Goal: Information Seeking & Learning: Learn about a topic

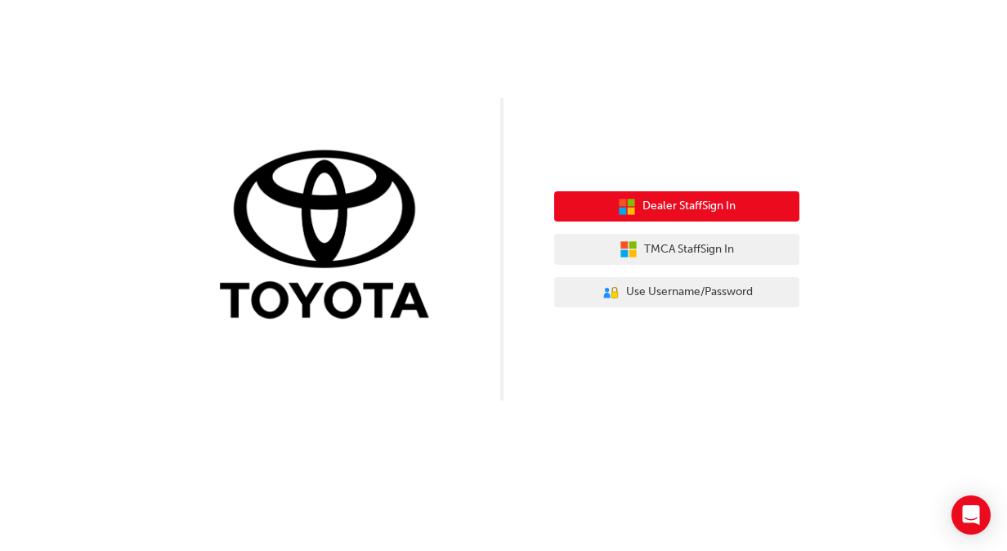
click at [745, 205] on button "Dealer Staff Sign In" at bounding box center [676, 206] width 245 height 31
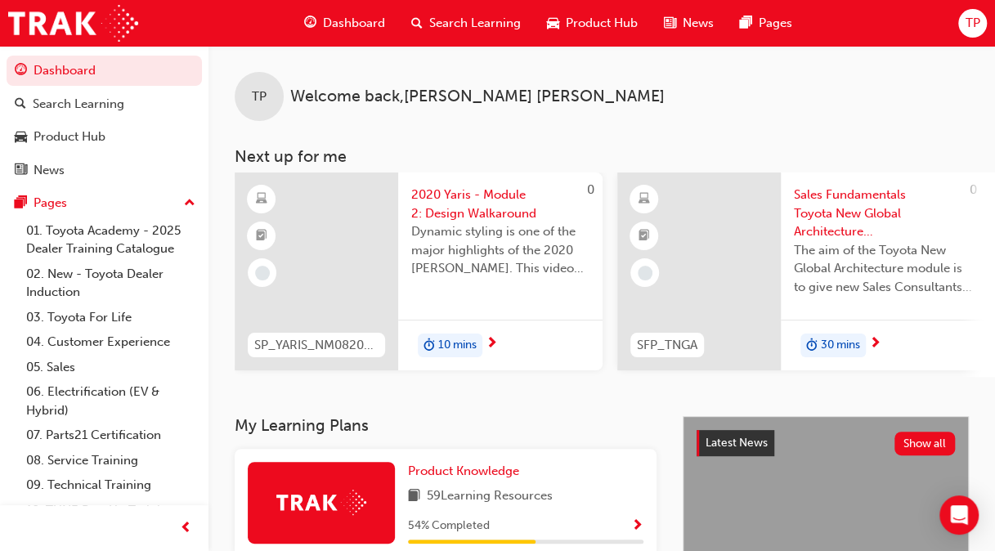
click at [486, 347] on div "10 mins" at bounding box center [500, 346] width 204 height 52
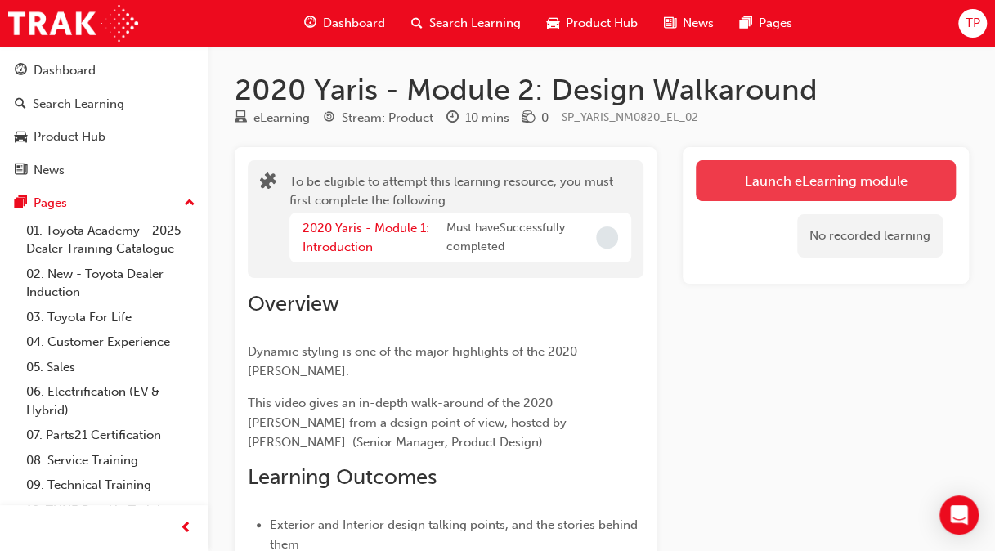
click at [809, 178] on button "Launch eLearning module" at bounding box center [826, 180] width 260 height 41
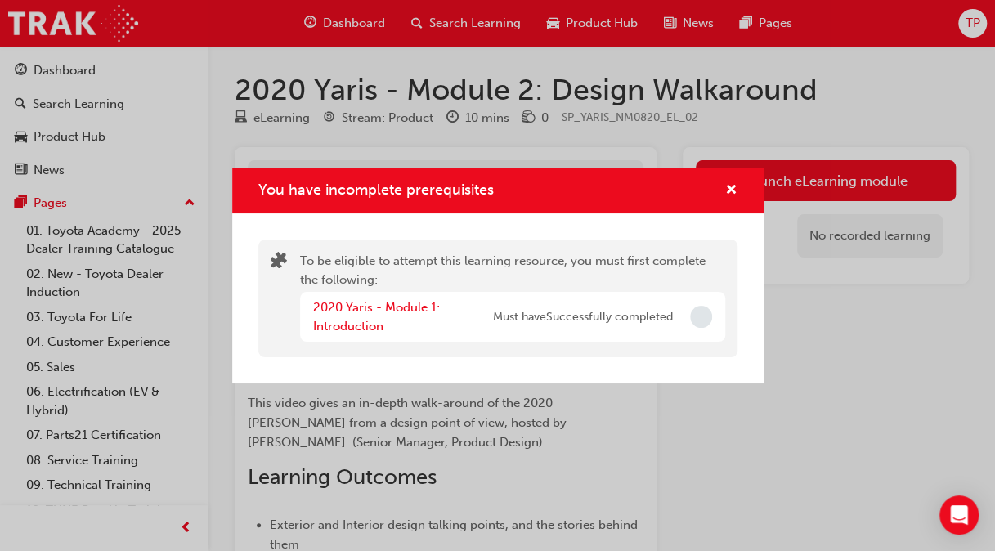
click at [647, 325] on span "Must have Successfully completed" at bounding box center [583, 317] width 180 height 19
click at [683, 315] on div "2020 Yaris - Module 1: Introduction Must have Successfully completed" at bounding box center [512, 317] width 425 height 50
click at [714, 319] on div "2020 Yaris - Module 1: Introduction Must have Successfully completed" at bounding box center [512, 317] width 425 height 50
click at [330, 322] on link "2020 Yaris - Module 1: Introduction" at bounding box center [376, 317] width 127 height 34
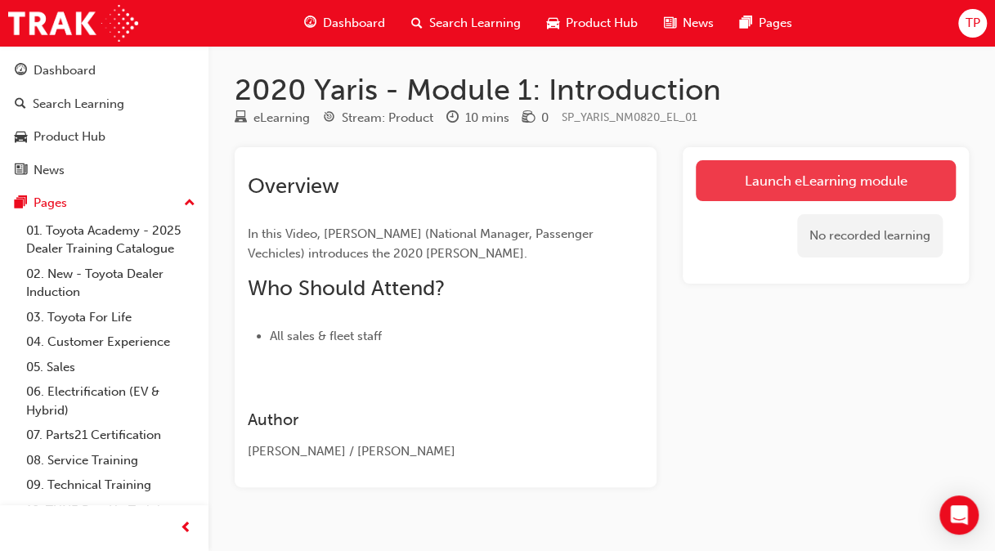
click at [737, 186] on link "Launch eLearning module" at bounding box center [826, 180] width 260 height 41
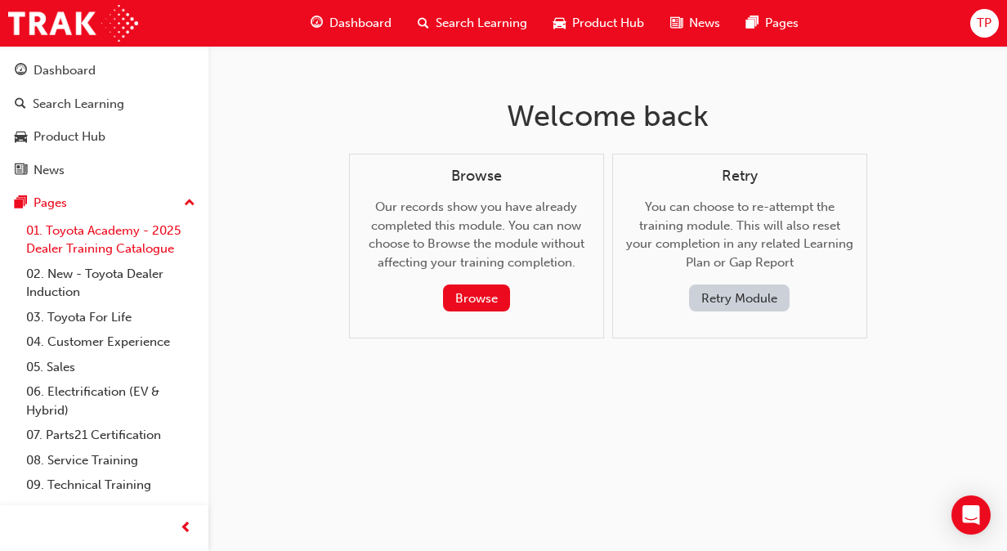
click at [99, 233] on link "01. Toyota Academy - 2025 Dealer Training Catalogue" at bounding box center [111, 239] width 182 height 43
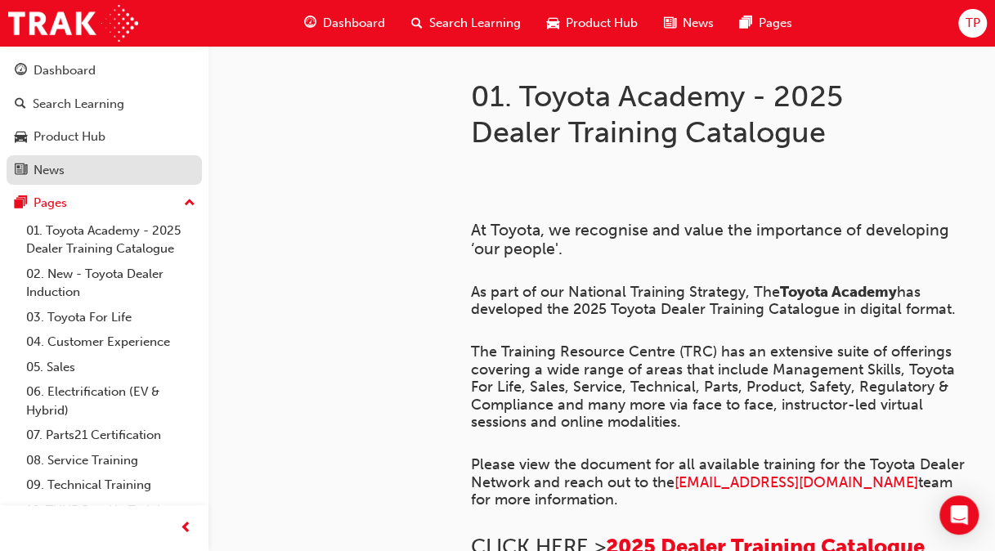
click at [74, 166] on div "News" at bounding box center [104, 170] width 179 height 20
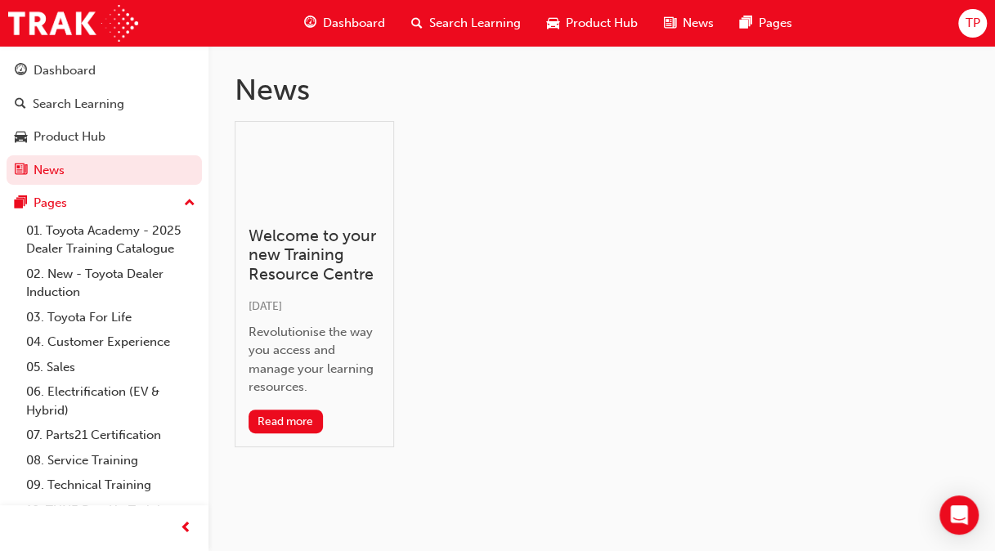
click at [340, 19] on span "Dashboard" at bounding box center [354, 23] width 62 height 19
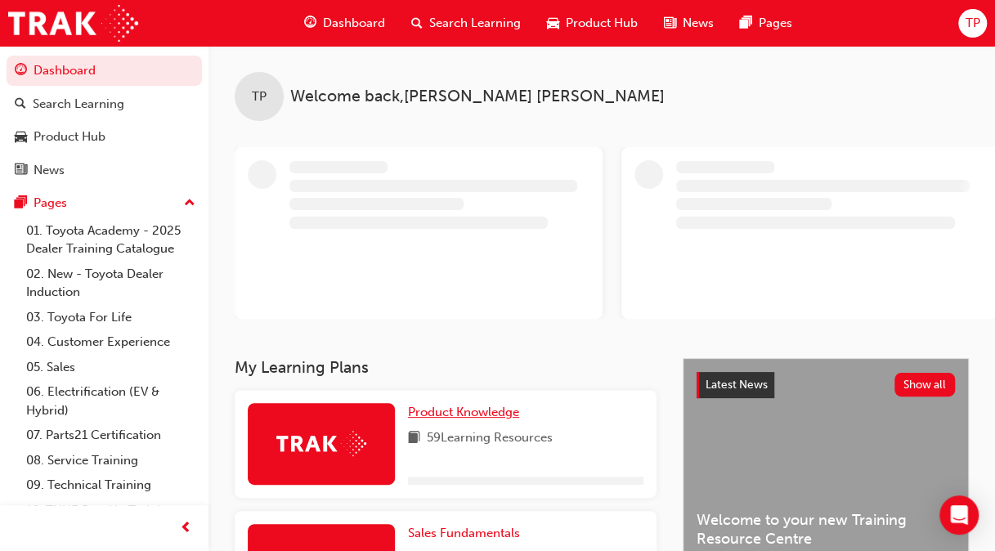
scroll to position [184, 0]
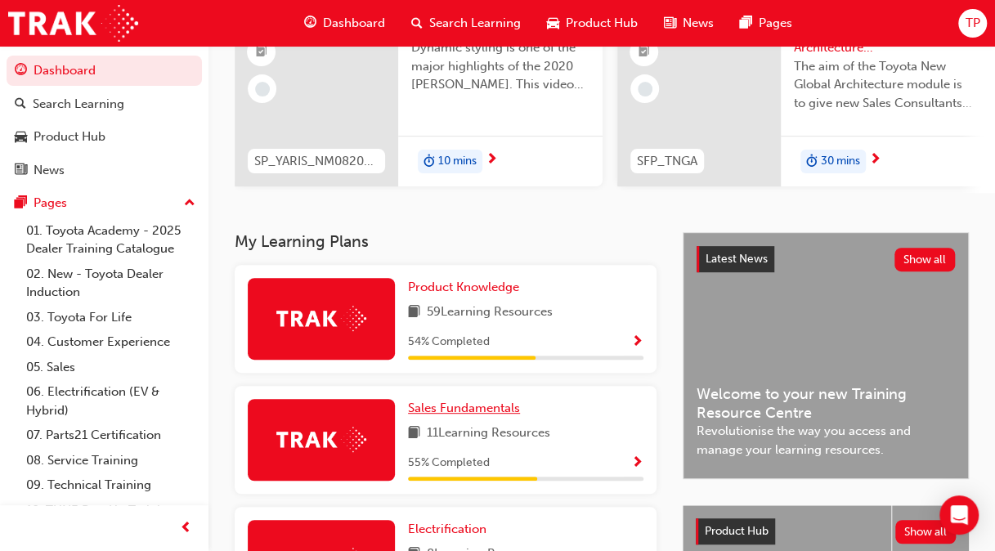
click at [487, 414] on span "Sales Fundamentals" at bounding box center [464, 408] width 112 height 15
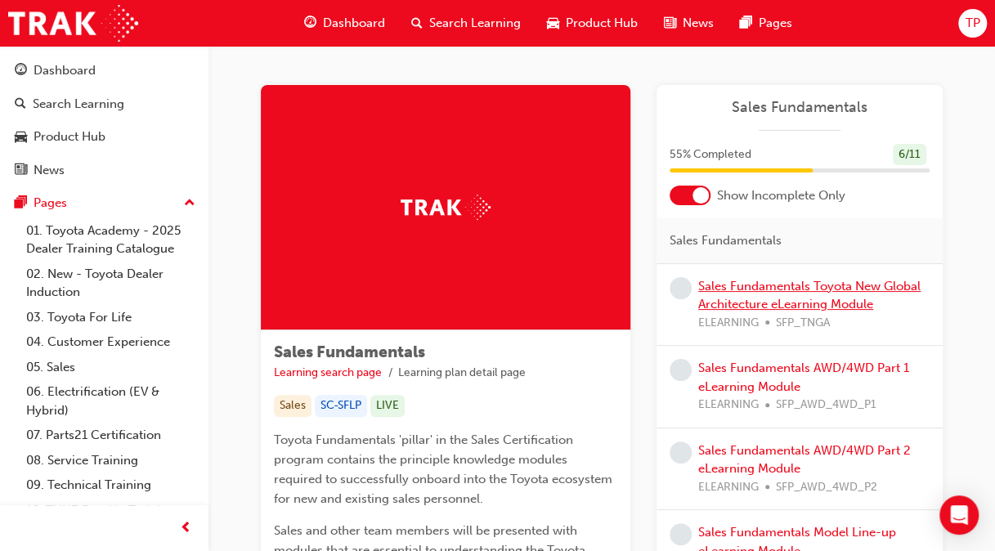
click at [796, 290] on link "Sales Fundamentals Toyota New Global Architecture eLearning Module" at bounding box center [809, 296] width 222 height 34
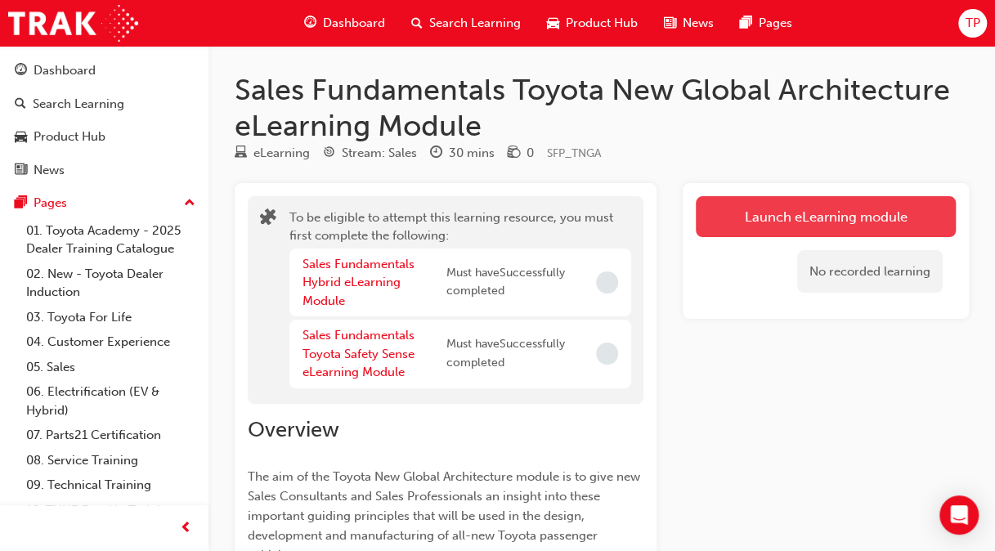
click at [801, 208] on button "Launch eLearning module" at bounding box center [826, 216] width 260 height 41
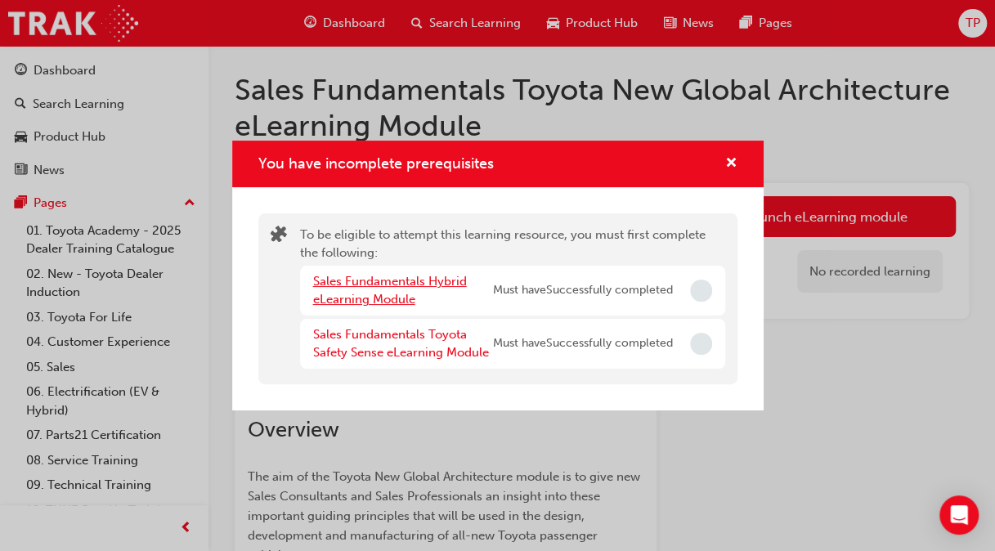
click at [334, 286] on link "Sales Fundamentals Hybrid eLearning Module" at bounding box center [390, 291] width 154 height 34
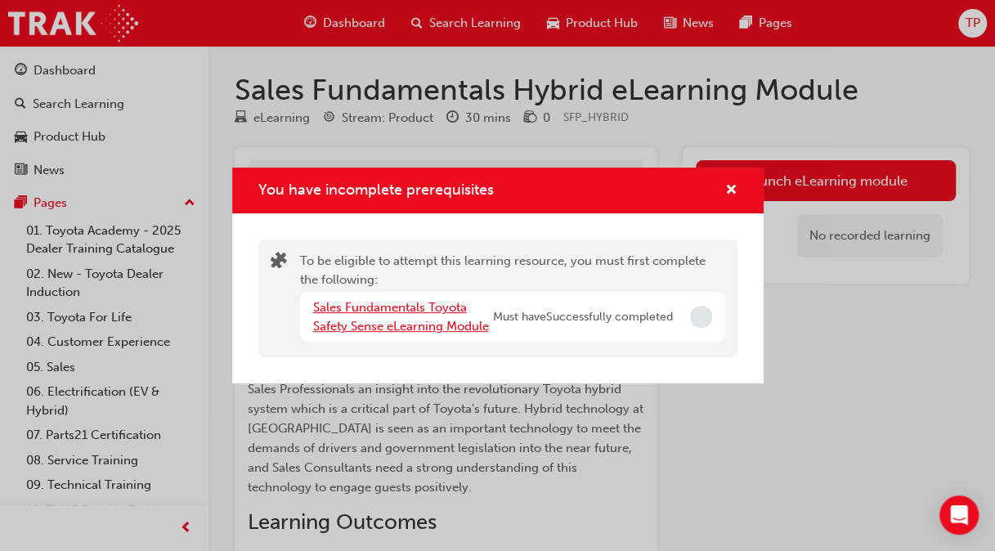
click at [372, 308] on link "Sales Fundamentals Toyota Safety Sense eLearning Module" at bounding box center [401, 317] width 176 height 34
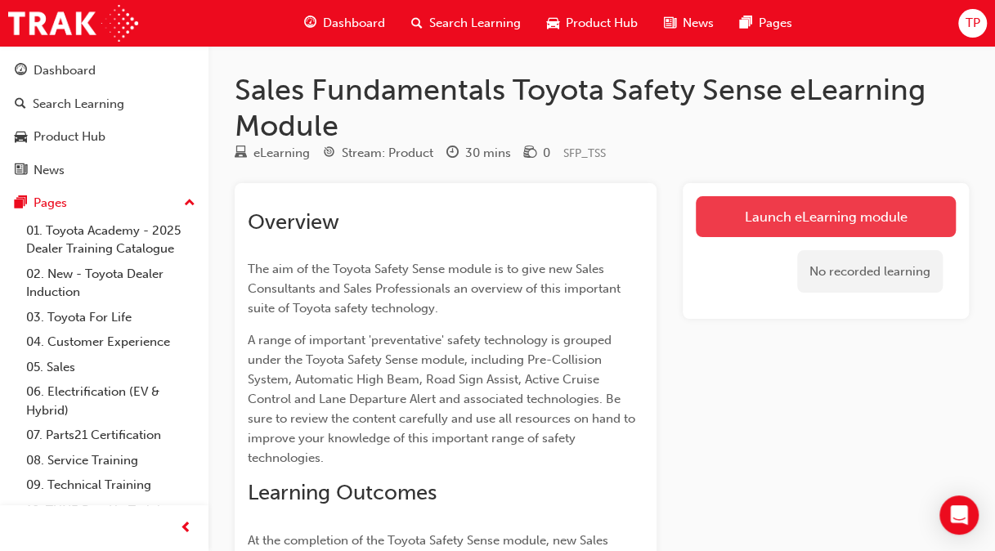
click at [799, 206] on link "Launch eLearning module" at bounding box center [826, 216] width 260 height 41
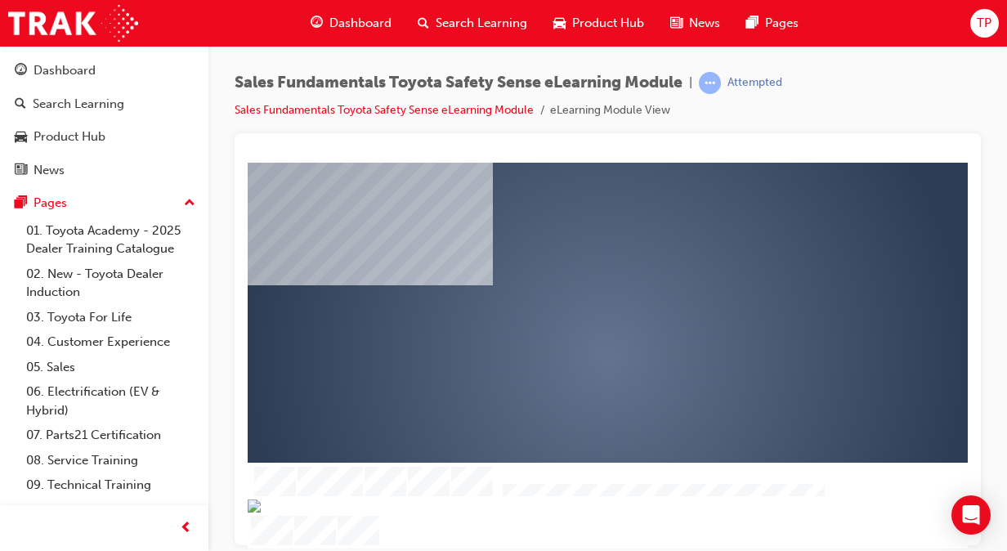
click at [561, 307] on div "play" at bounding box center [561, 307] width 0 height 0
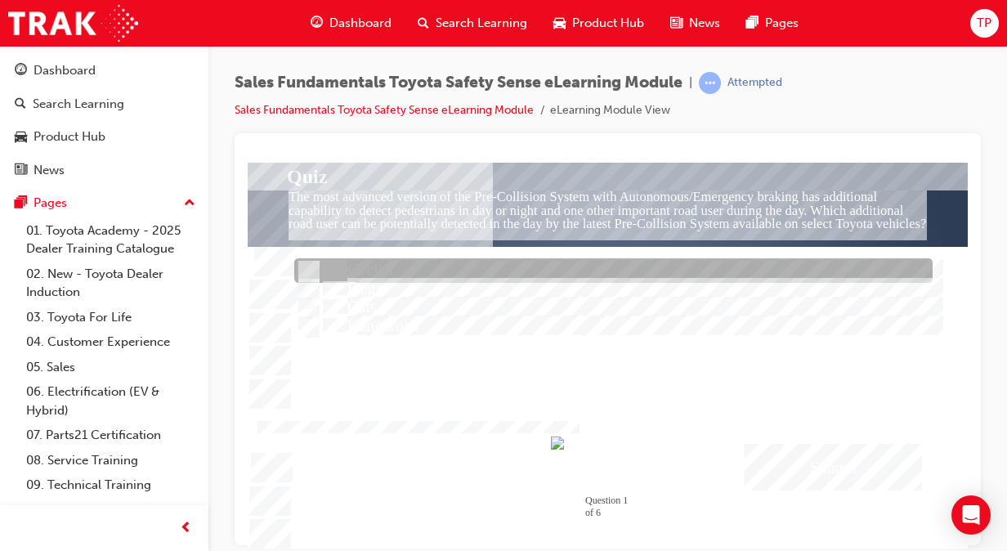
click at [373, 267] on div at bounding box center [613, 271] width 638 height 25
radio input "true"
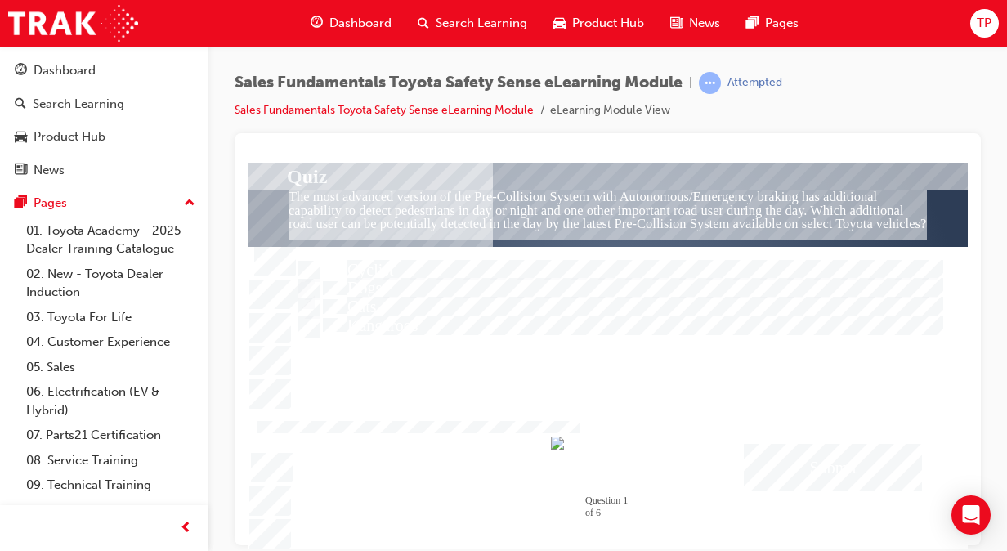
click at [781, 448] on div "Submit" at bounding box center [833, 466] width 178 height 47
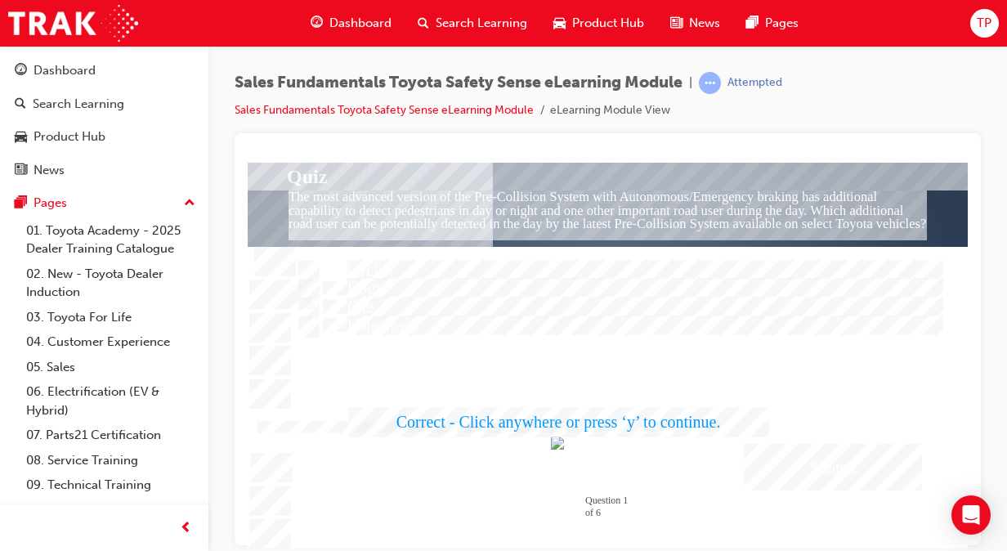
click at [781, 466] on div at bounding box center [608, 355] width 720 height 386
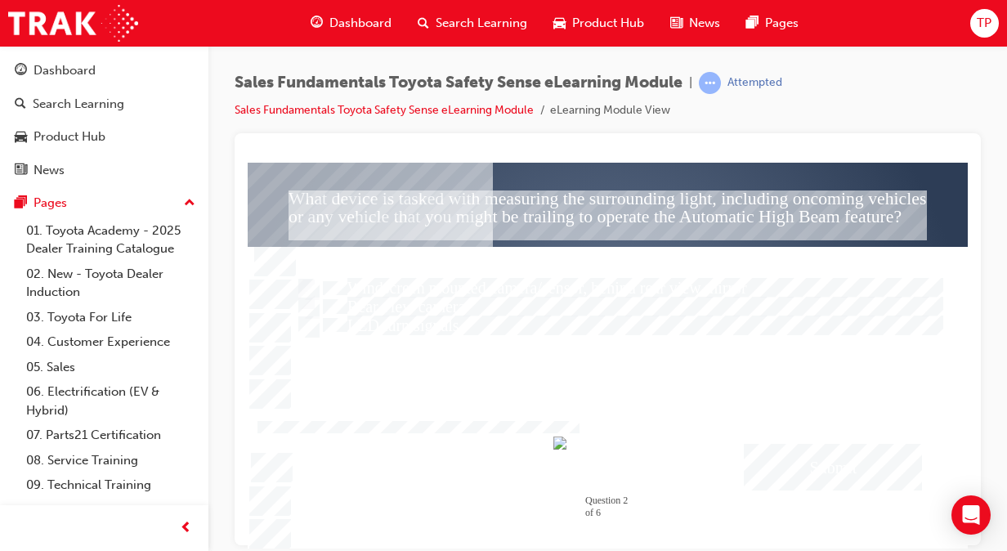
click at [549, 268] on div at bounding box center [613, 271] width 638 height 25
radio input "true"
click at [804, 447] on div "Submit" at bounding box center [833, 466] width 178 height 47
click at [449, 291] on div at bounding box center [608, 355] width 720 height 386
click at [801, 457] on div "Submit" at bounding box center [833, 466] width 178 height 47
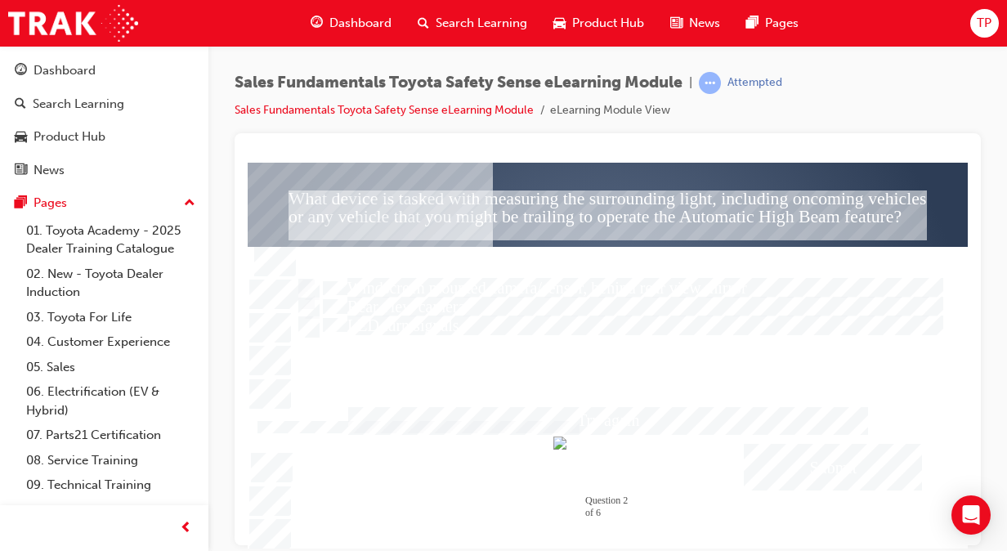
click at [302, 284] on div at bounding box center [608, 355] width 720 height 386
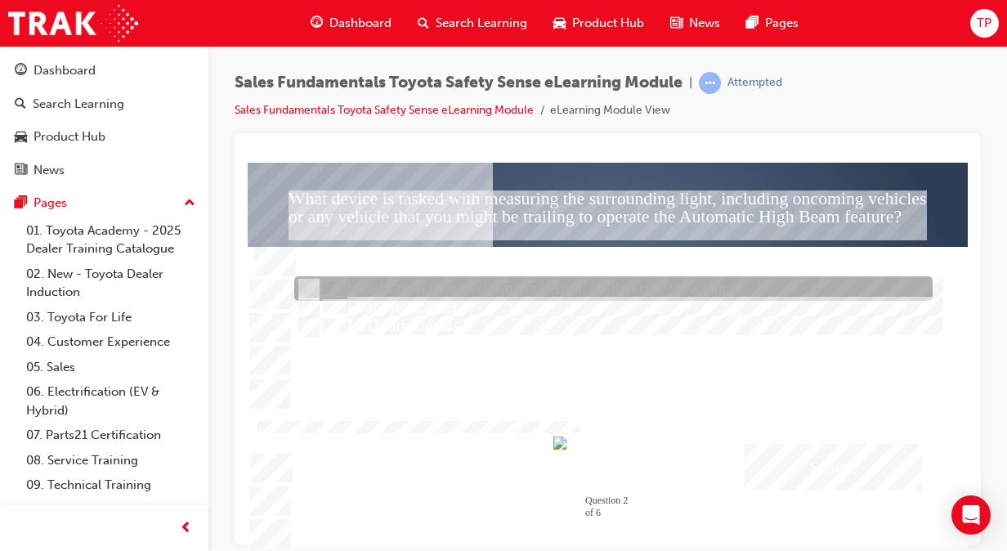
click at [313, 285] on input "Windscreen mounted camera/sensor, behind rear view mirror" at bounding box center [307, 289] width 18 height 18
radio input "true"
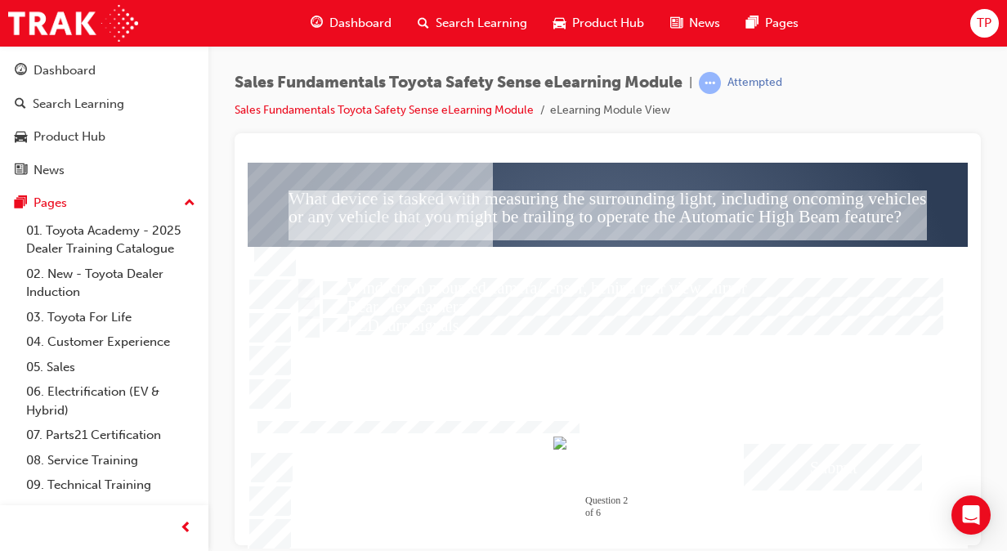
click at [868, 475] on div "Submit" at bounding box center [833, 466] width 178 height 47
click at [858, 456] on div at bounding box center [608, 355] width 720 height 386
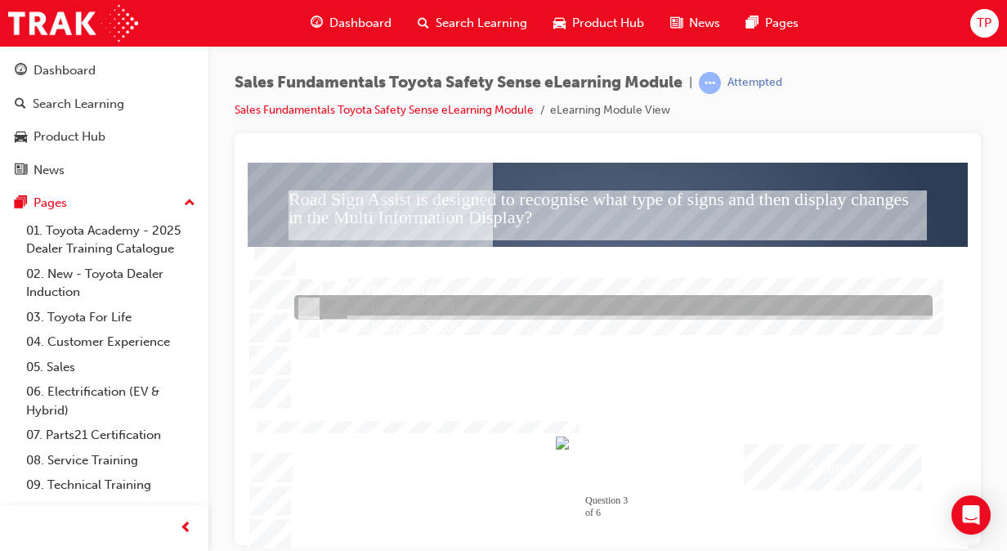
click at [301, 301] on input "Posted speed signs" at bounding box center [307, 308] width 18 height 18
radio input "true"
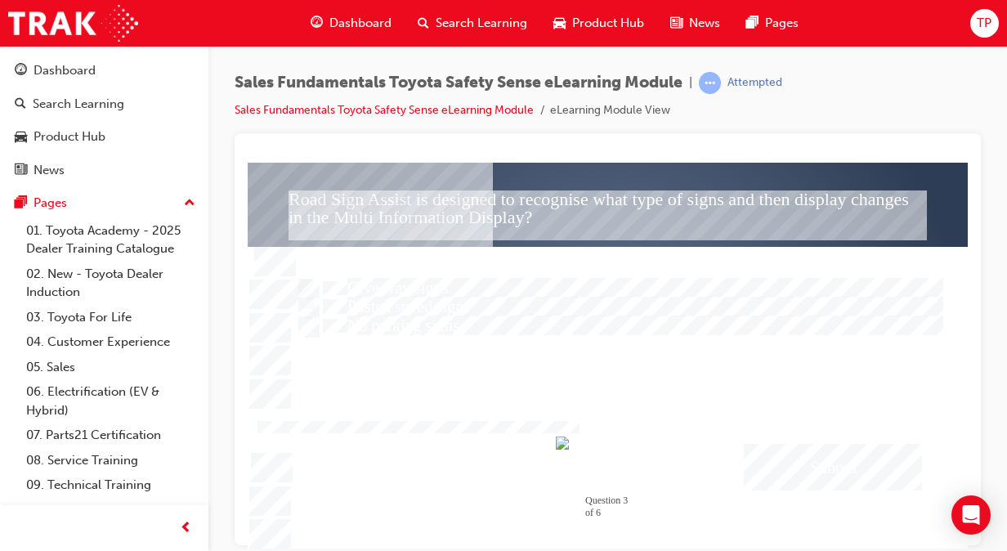
click at [785, 464] on div "Submit" at bounding box center [833, 466] width 178 height 47
click at [799, 462] on div at bounding box center [608, 355] width 720 height 386
click at [316, 266] on input "Millimetre-wave Radar behind the Toyota emblem" at bounding box center [307, 271] width 18 height 18
radio input "true"
click at [792, 462] on div "Submit" at bounding box center [833, 466] width 178 height 47
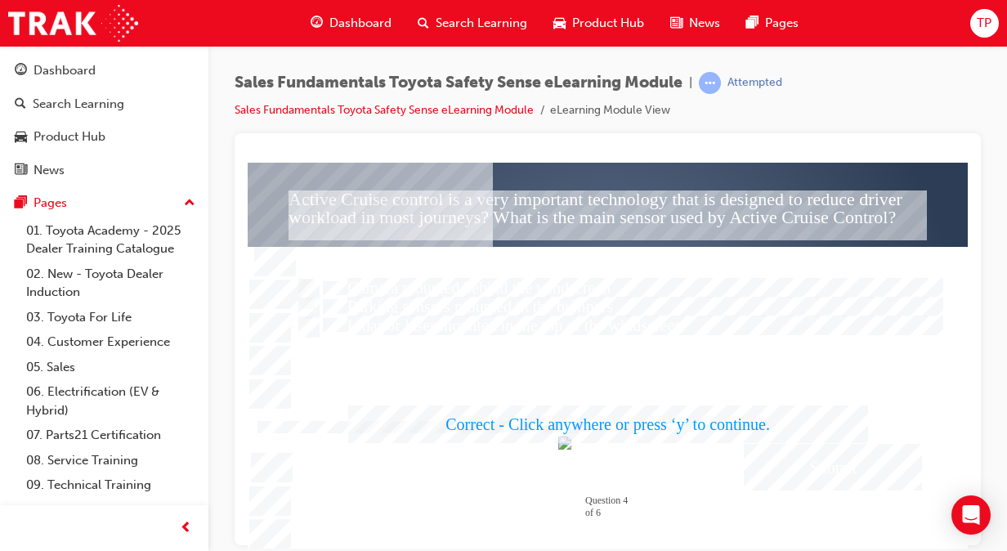
click at [755, 477] on div at bounding box center [608, 355] width 720 height 386
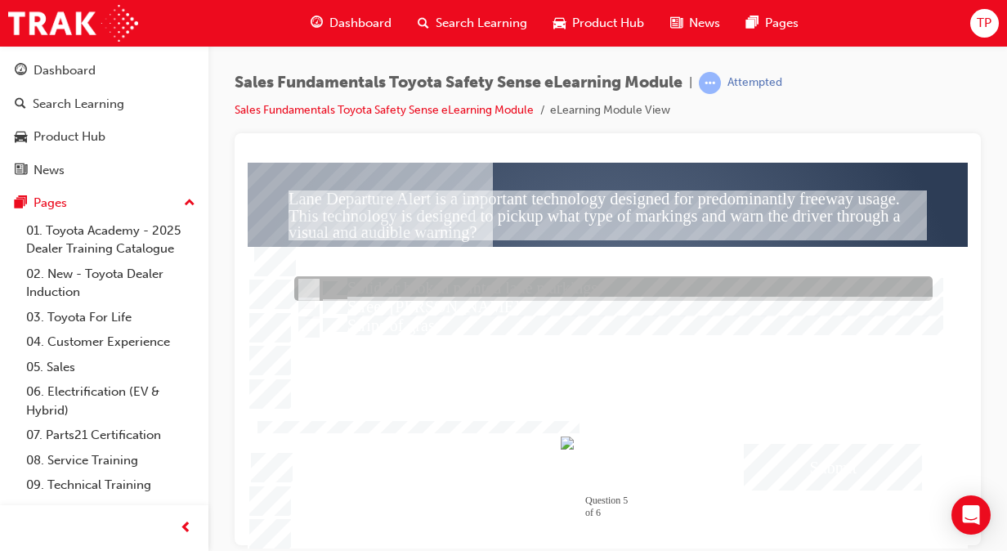
click at [540, 280] on div at bounding box center [613, 289] width 638 height 25
radio input "true"
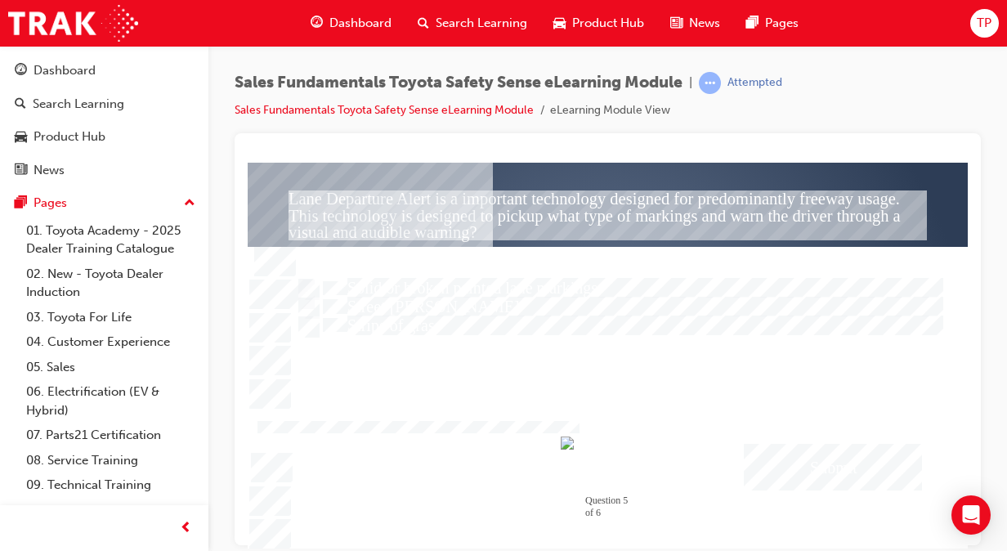
click at [835, 465] on div "Submit" at bounding box center [833, 466] width 178 height 47
click at [813, 460] on div at bounding box center [608, 355] width 720 height 386
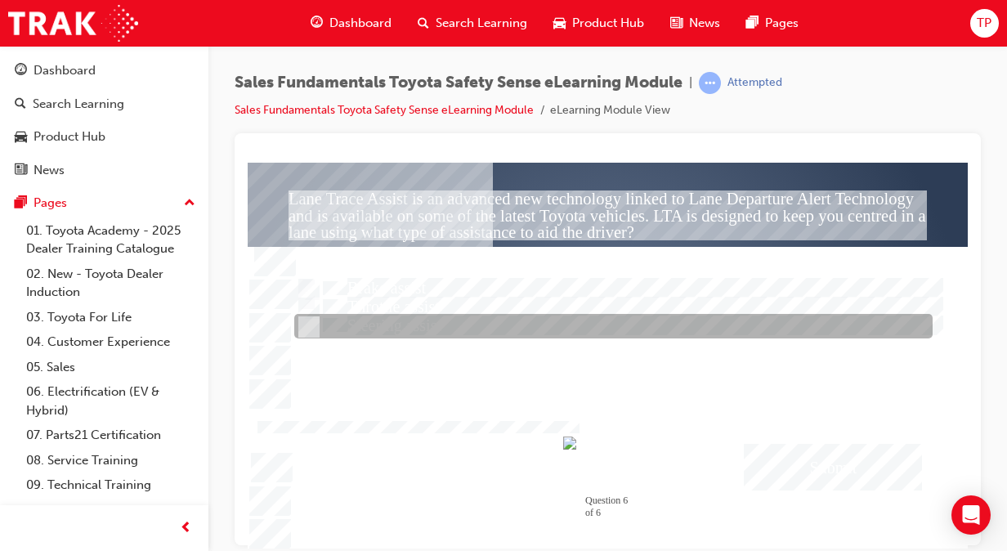
click at [444, 316] on div at bounding box center [613, 327] width 638 height 25
radio input "true"
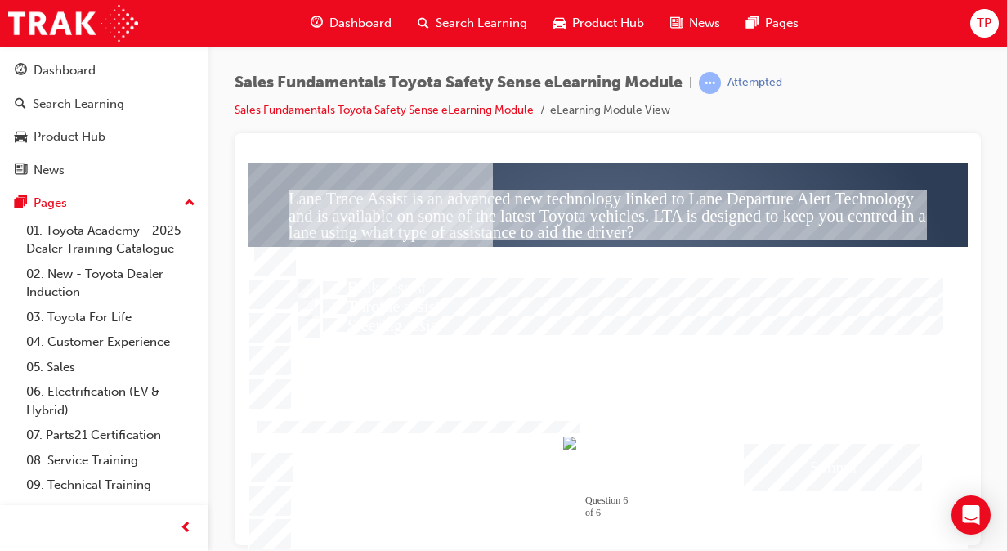
click at [843, 472] on div "Submit" at bounding box center [833, 466] width 178 height 47
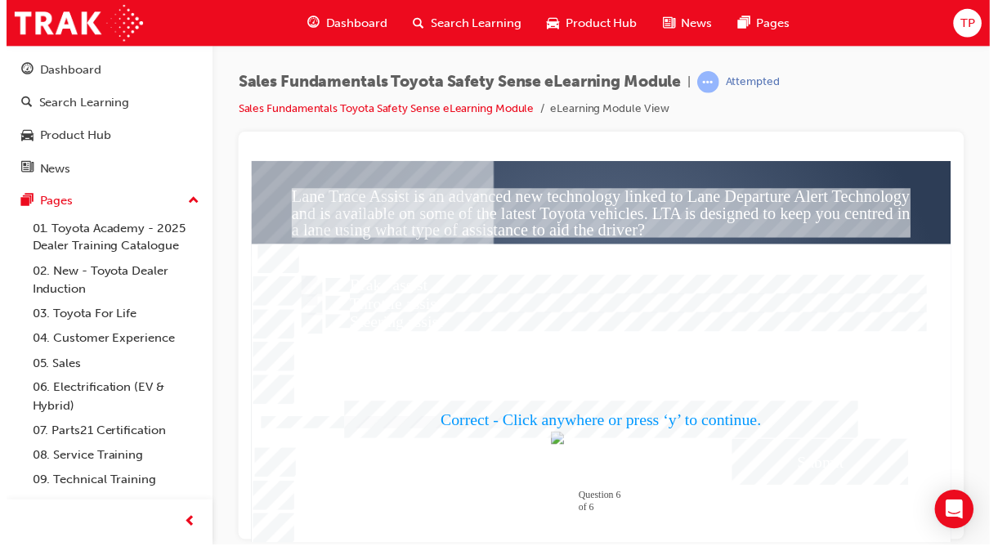
click at [804, 452] on div at bounding box center [604, 353] width 708 height 386
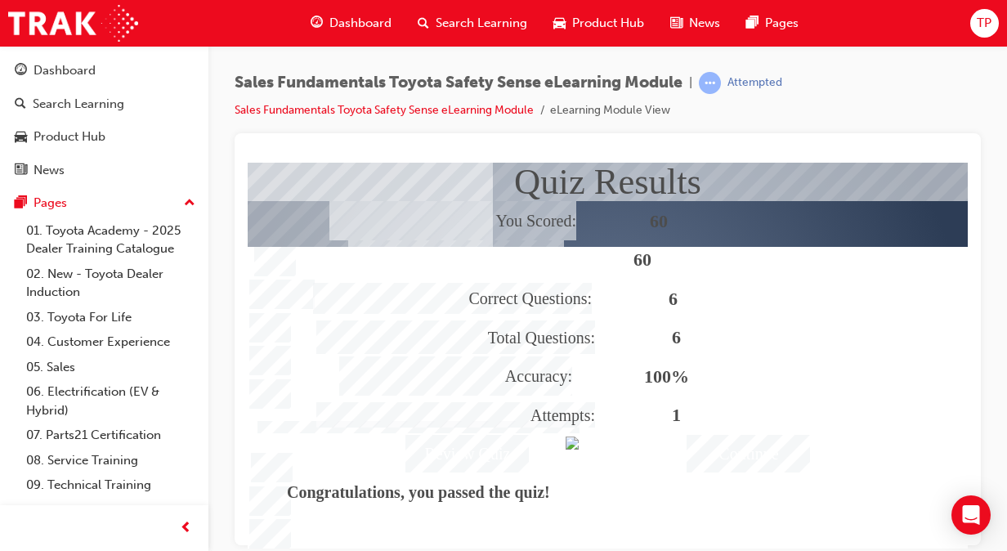
click at [784, 471] on div "Continue" at bounding box center [748, 453] width 123 height 38
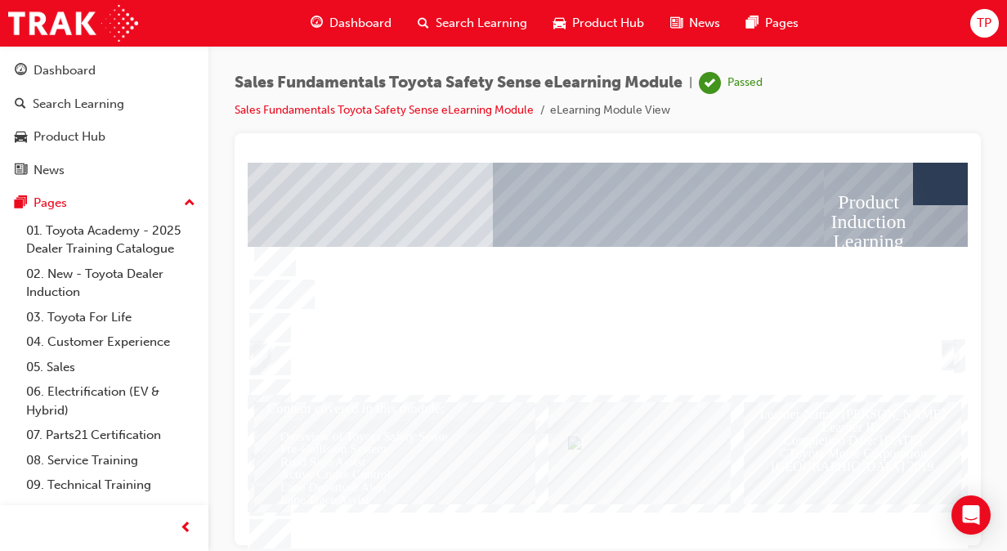
click at [646, 391] on div "Congratulations! You have completed Toyota Safety Sense. Access your next modul…" at bounding box center [608, 346] width 656 height 95
click at [353, 28] on span "Dashboard" at bounding box center [360, 23] width 62 height 19
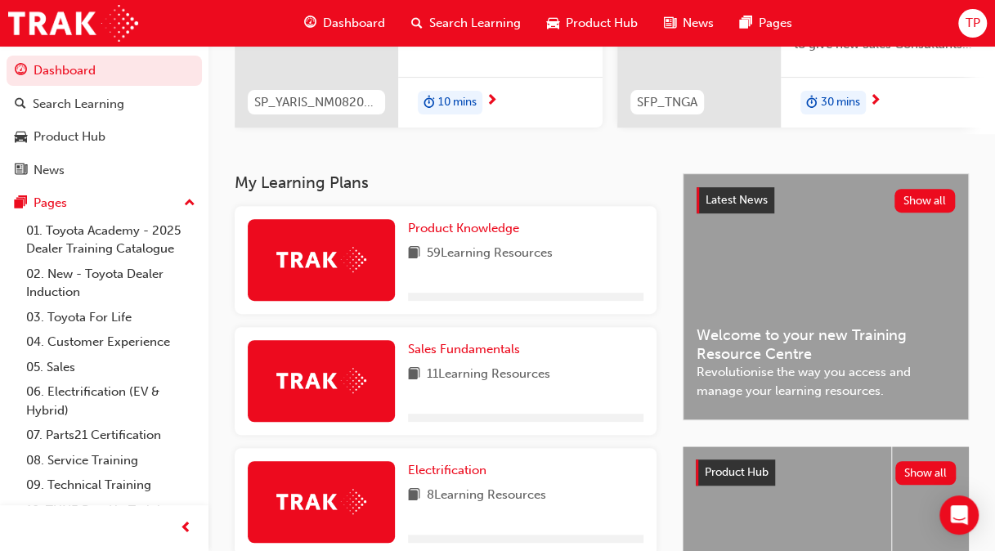
scroll to position [368, 0]
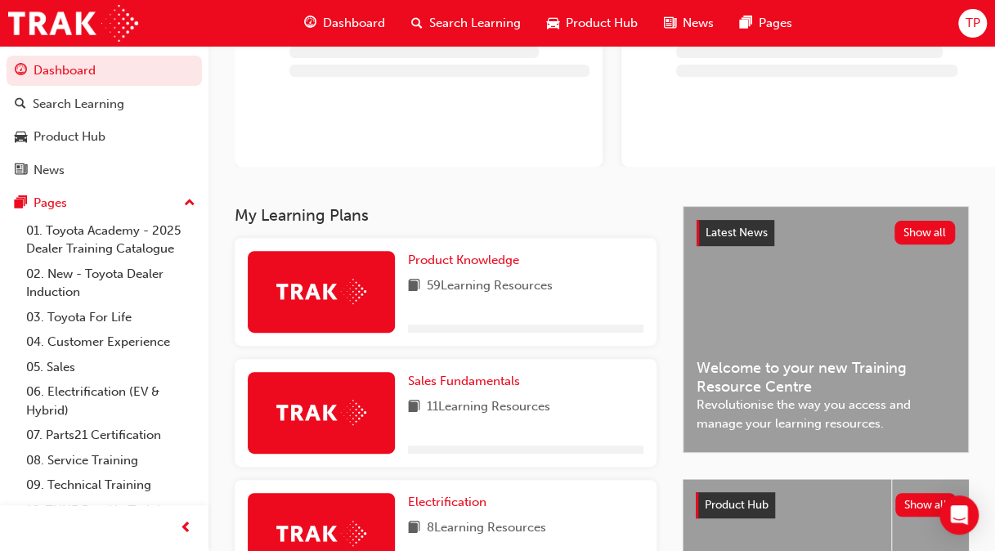
scroll to position [347, 0]
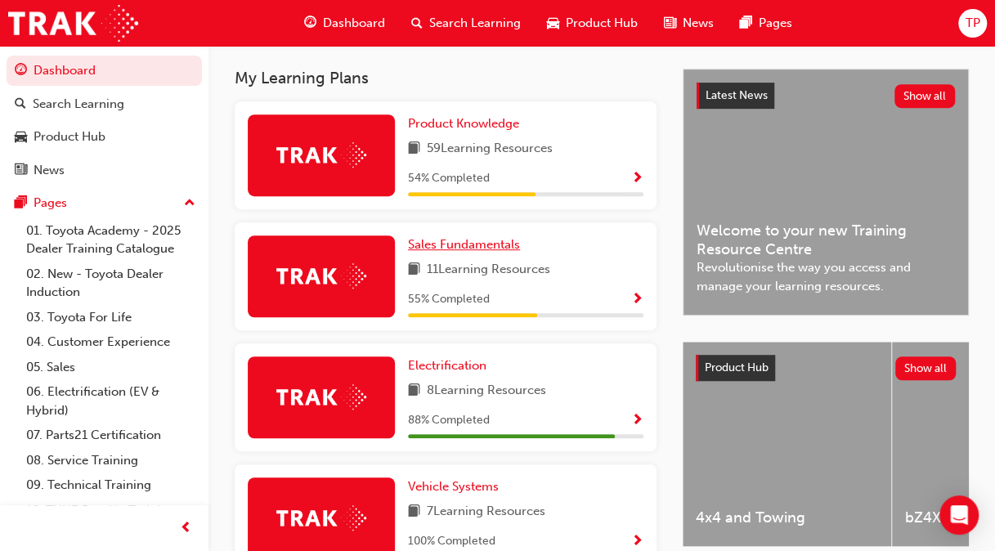
click at [505, 250] on span "Sales Fundamentals" at bounding box center [464, 244] width 112 height 15
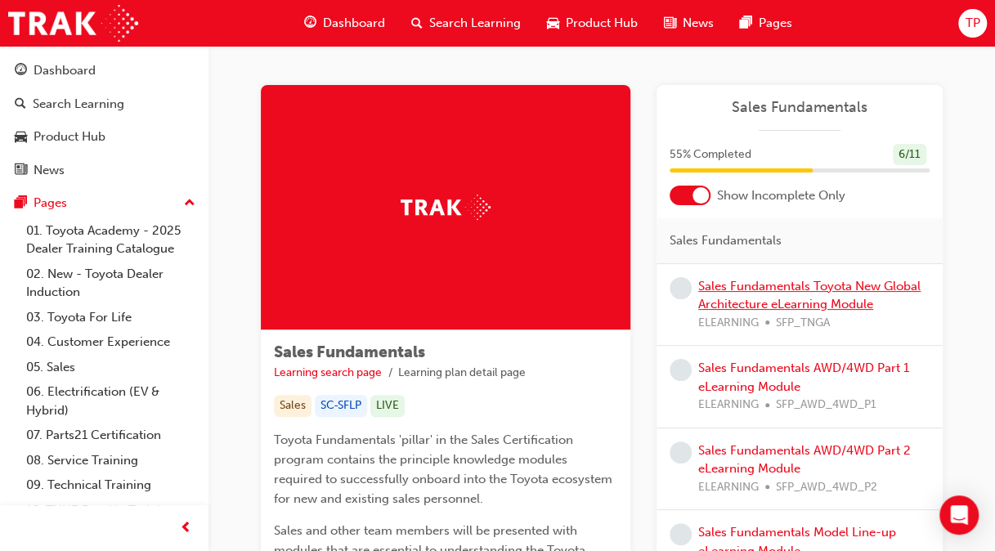
click at [711, 296] on link "Sales Fundamentals Toyota New Global Architecture eLearning Module" at bounding box center [809, 296] width 222 height 34
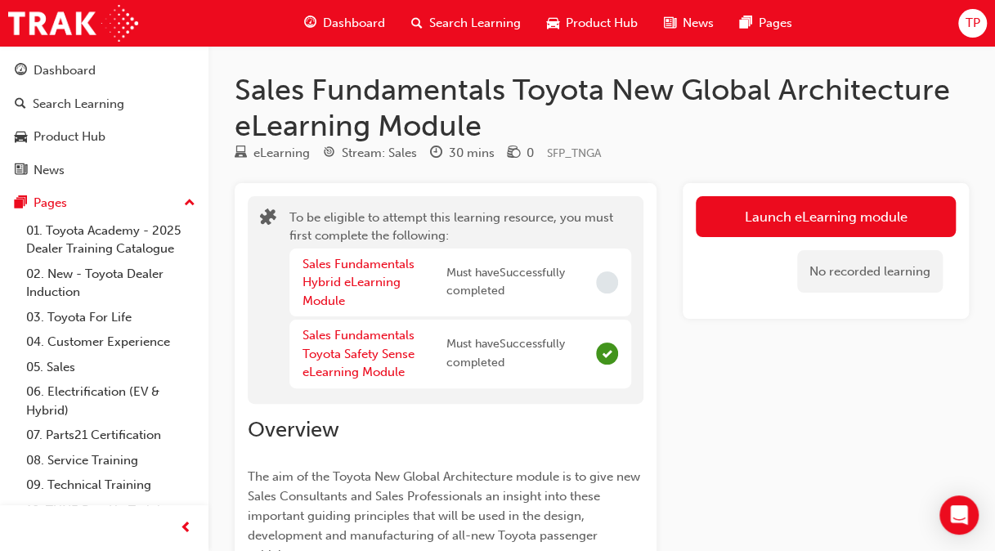
click at [358, 274] on div "Sales Fundamentals Hybrid eLearning Module" at bounding box center [374, 283] width 144 height 56
click at [329, 282] on link "Sales Fundamentals Hybrid eLearning Module" at bounding box center [358, 283] width 112 height 52
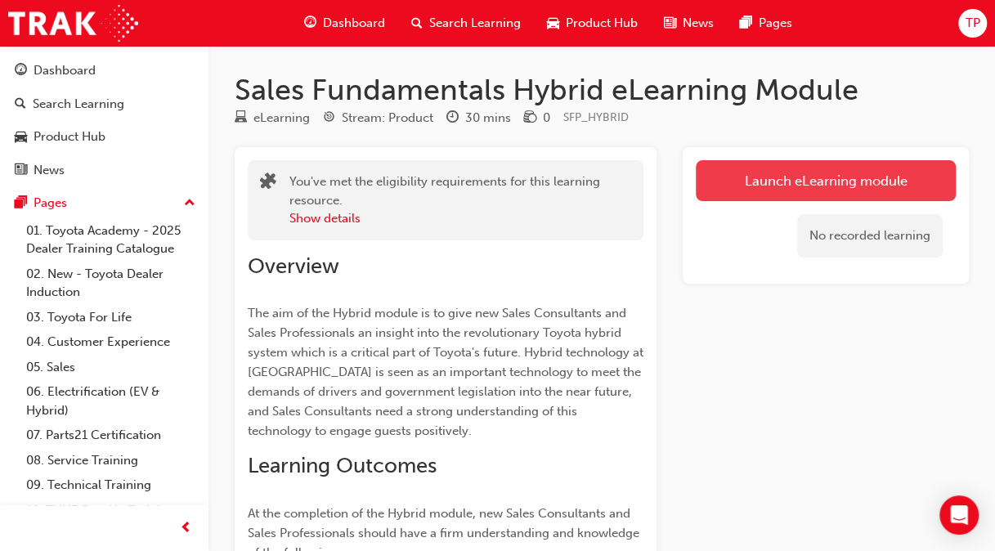
click at [798, 170] on link "Launch eLearning module" at bounding box center [826, 180] width 260 height 41
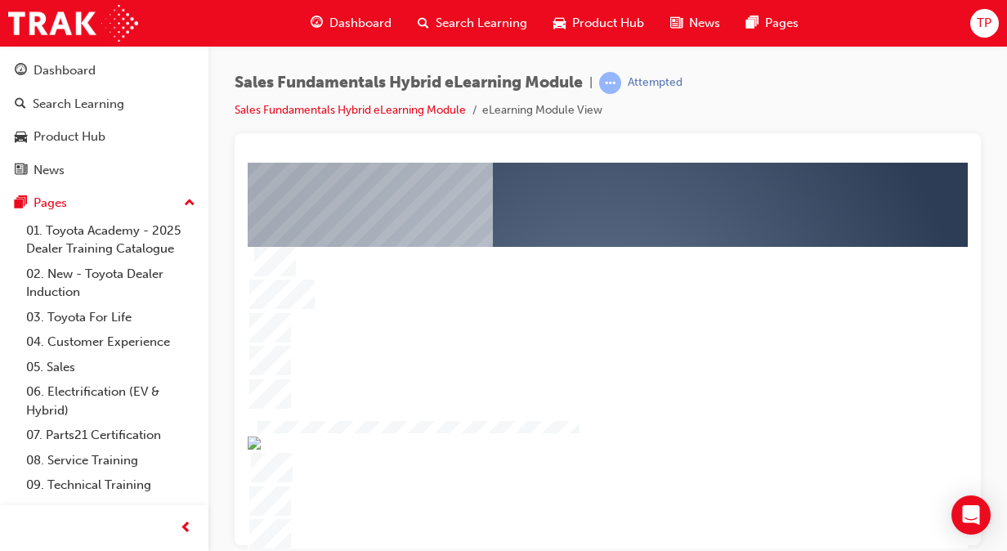
click at [561, 307] on div "play" at bounding box center [561, 307] width 0 height 0
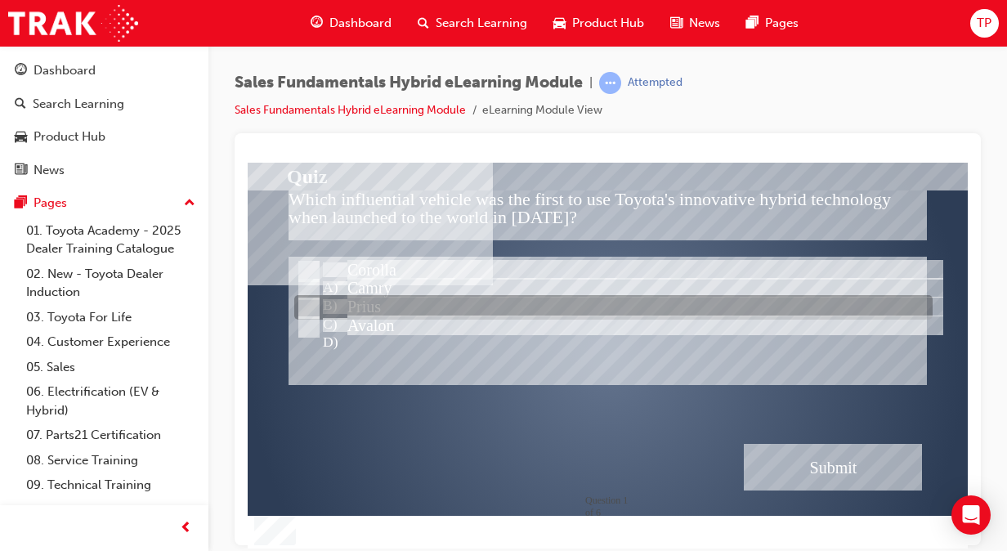
click at [308, 299] on input "Prius" at bounding box center [307, 308] width 18 height 18
radio input "true"
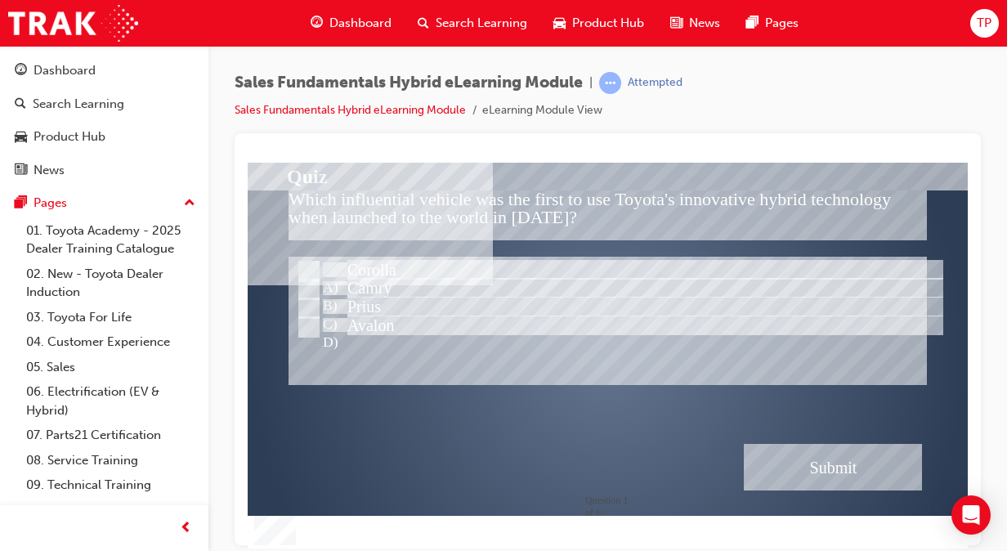
click at [934, 467] on div "" at bounding box center [608, 370] width 720 height 386
click at [904, 459] on div "Submit" at bounding box center [833, 466] width 178 height 47
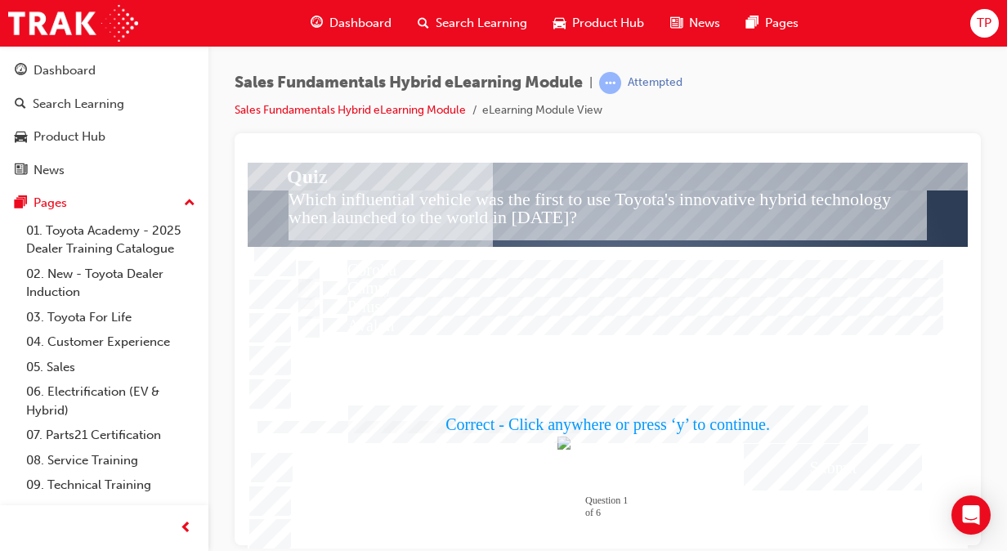
click at [870, 481] on div at bounding box center [608, 355] width 720 height 386
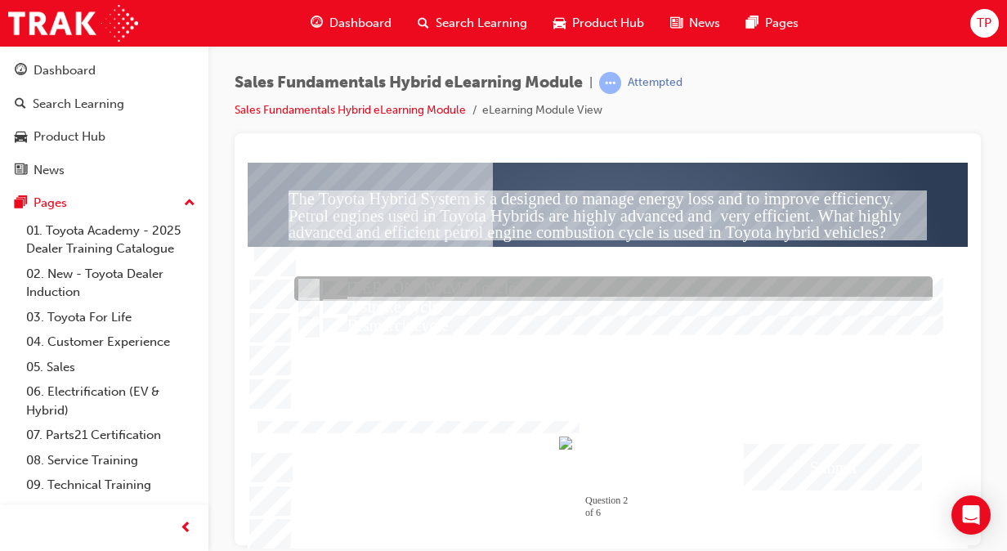
click at [306, 289] on input "Atkinson cycle" at bounding box center [307, 289] width 18 height 18
radio input "true"
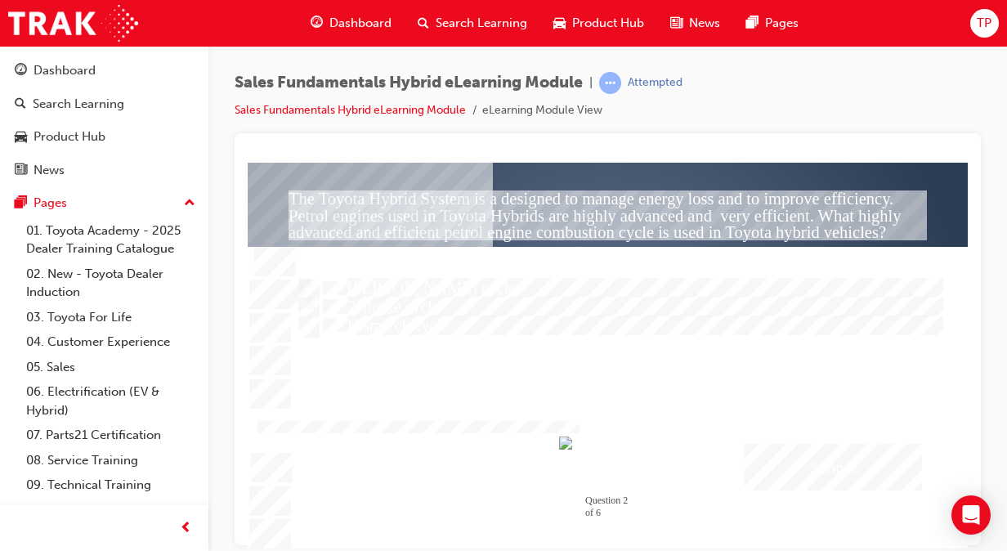
click at [799, 468] on div "Submit" at bounding box center [833, 466] width 178 height 47
click at [799, 468] on div at bounding box center [608, 355] width 720 height 386
click at [312, 271] on input "1 Electric motor" at bounding box center [307, 271] width 18 height 18
click at [799, 471] on div "Submit" at bounding box center [833, 466] width 178 height 47
click at [304, 287] on div at bounding box center [608, 355] width 720 height 386
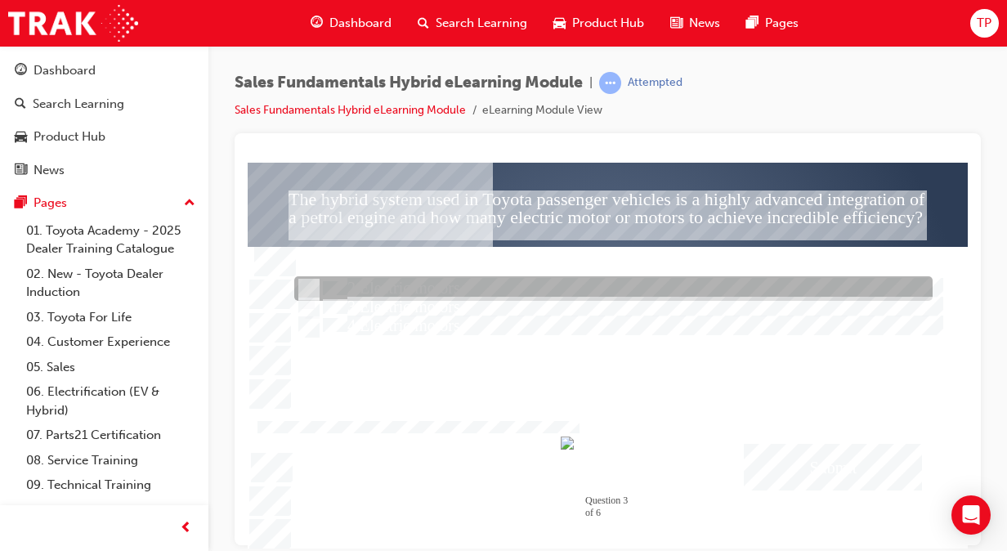
click at [314, 279] on div at bounding box center [613, 289] width 638 height 25
radio input "false"
radio input "true"
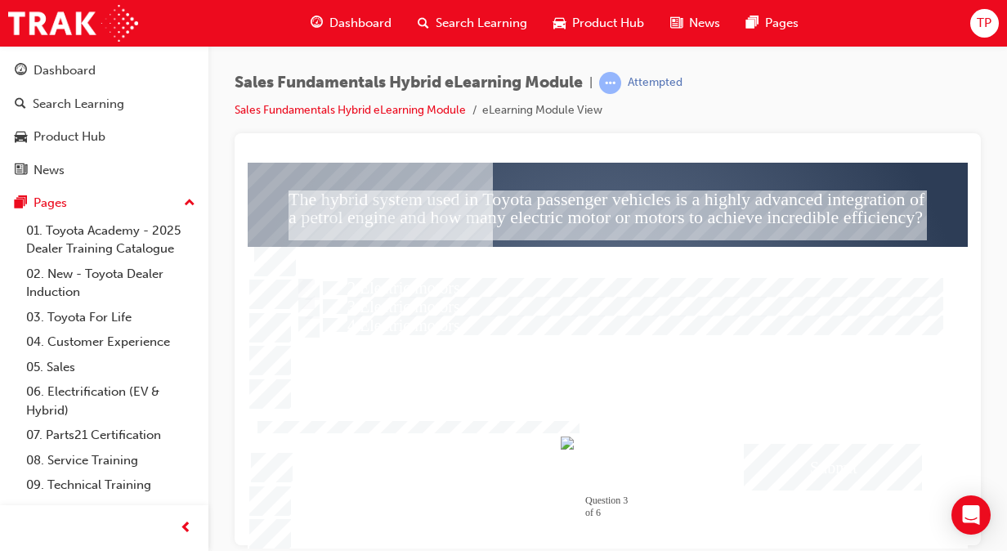
click at [827, 468] on div "Submit" at bounding box center [833, 466] width 178 height 47
click at [811, 460] on div at bounding box center [608, 355] width 720 height 386
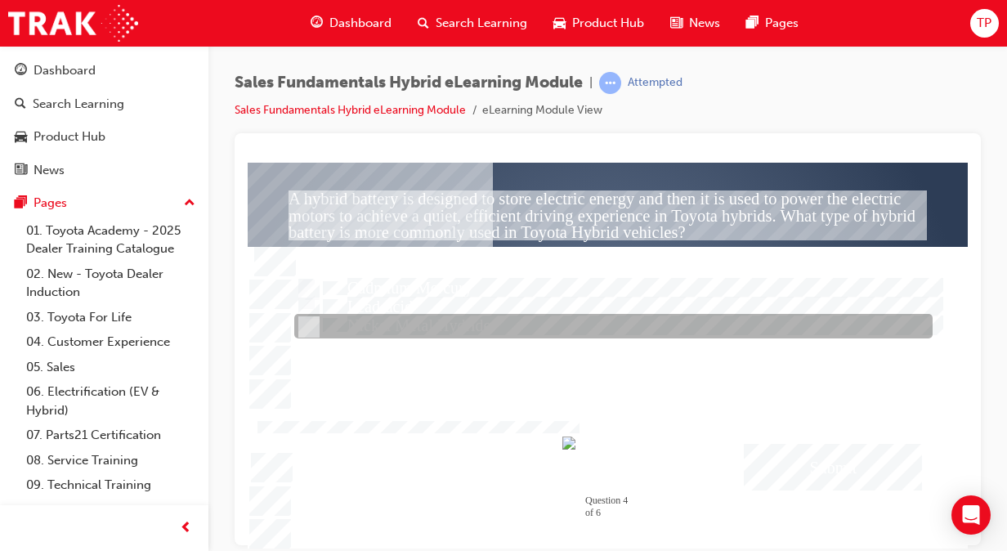
click at [320, 323] on div at bounding box center [613, 327] width 638 height 25
radio input "true"
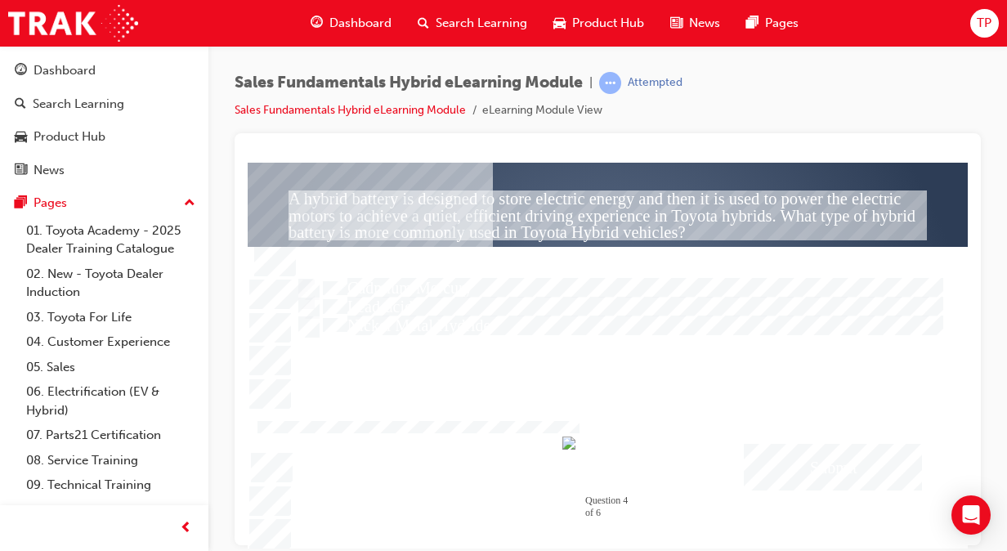
click at [865, 458] on div "Submit" at bounding box center [833, 466] width 178 height 47
click at [837, 452] on div at bounding box center [608, 355] width 720 height 386
click at [302, 272] on input "Electric Motor" at bounding box center [307, 271] width 18 height 18
radio input "true"
click at [785, 473] on div "Submit" at bounding box center [833, 466] width 178 height 47
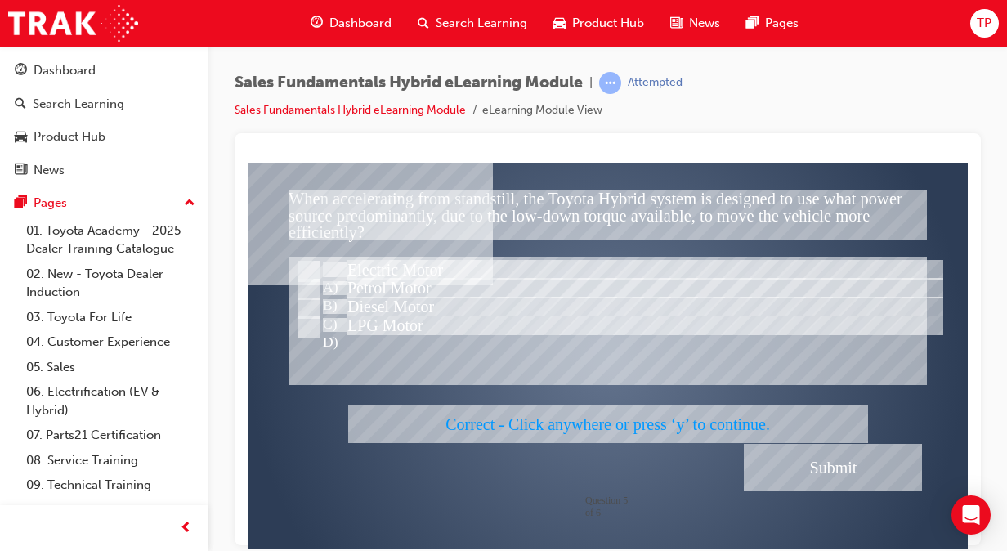
click at [787, 473] on div at bounding box center [608, 355] width 720 height 386
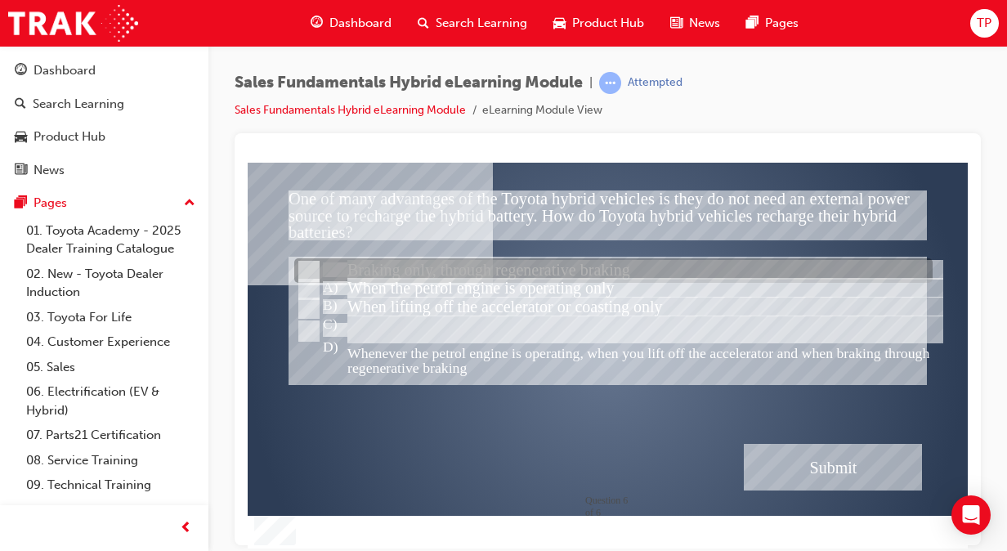
click at [304, 266] on input "Braking only, through regenerative braking" at bounding box center [307, 271] width 18 height 18
radio input "true"
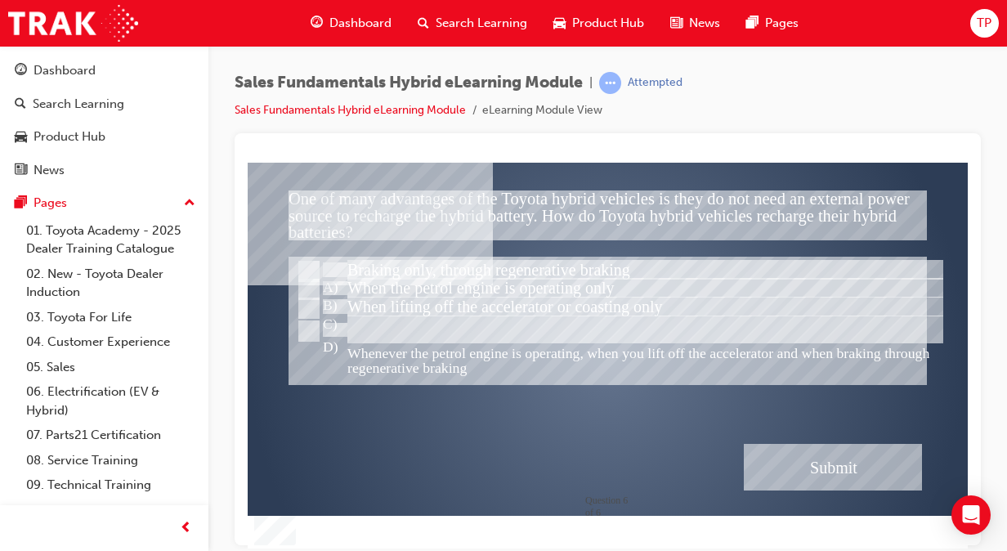
click at [785, 468] on div "Submit" at bounding box center [833, 466] width 178 height 47
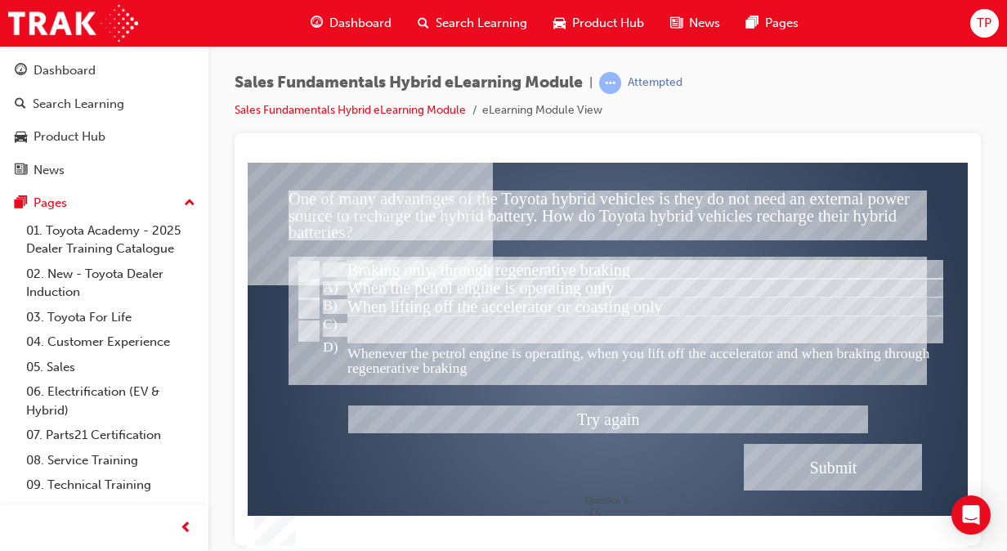
click at [317, 331] on div at bounding box center [608, 355] width 720 height 386
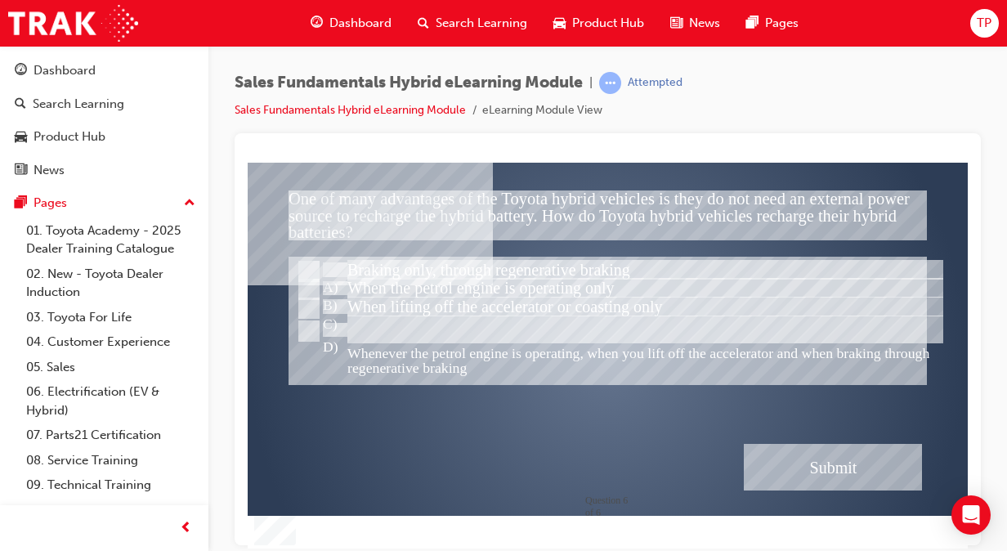
click at [806, 458] on div "Submit" at bounding box center [833, 466] width 178 height 47
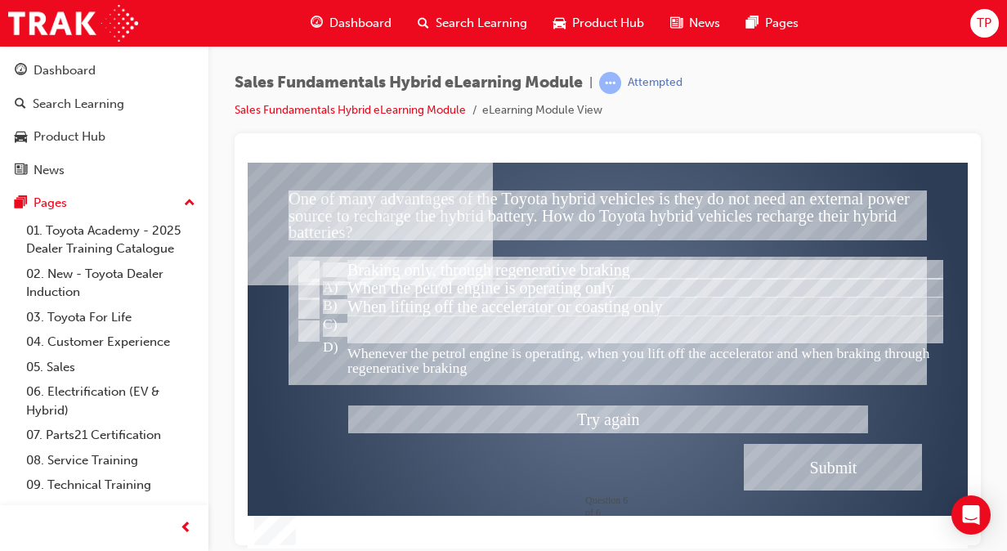
click at [314, 328] on div at bounding box center [608, 355] width 720 height 386
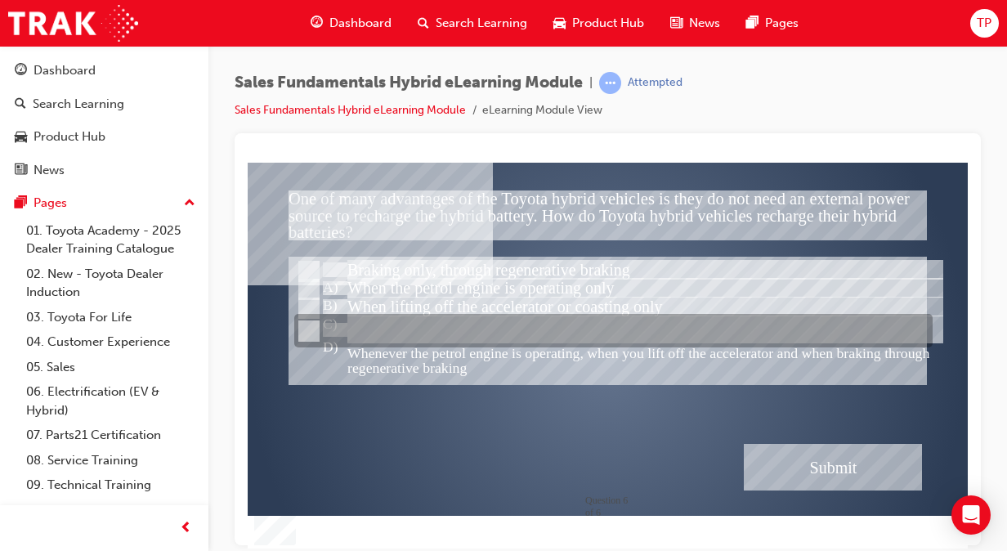
click at [298, 324] on input "Whenever the petrol engine is operating, when you lift off the accelerator and …" at bounding box center [307, 331] width 18 height 18
radio input "true"
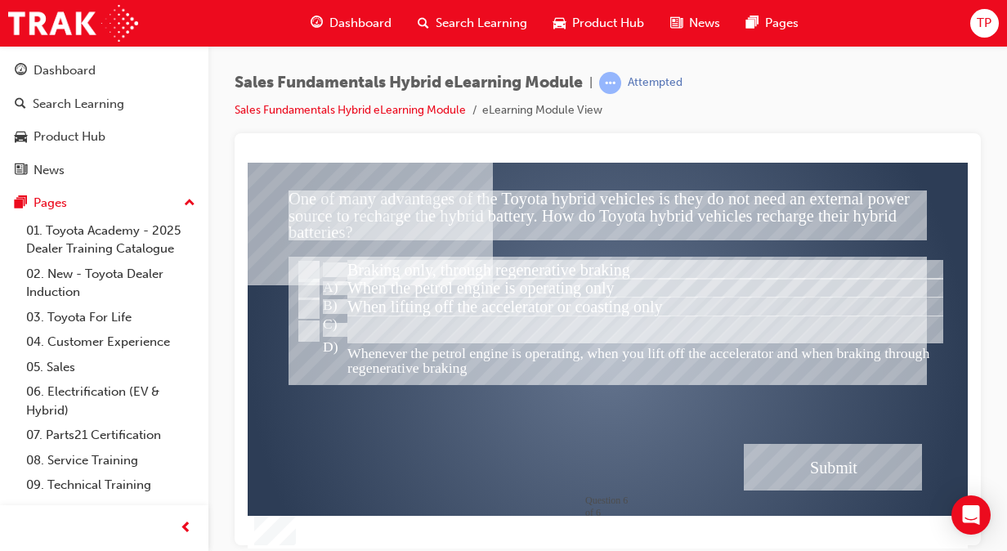
click at [791, 473] on div "Submit" at bounding box center [833, 466] width 178 height 47
